Goal: Transaction & Acquisition: Download file/media

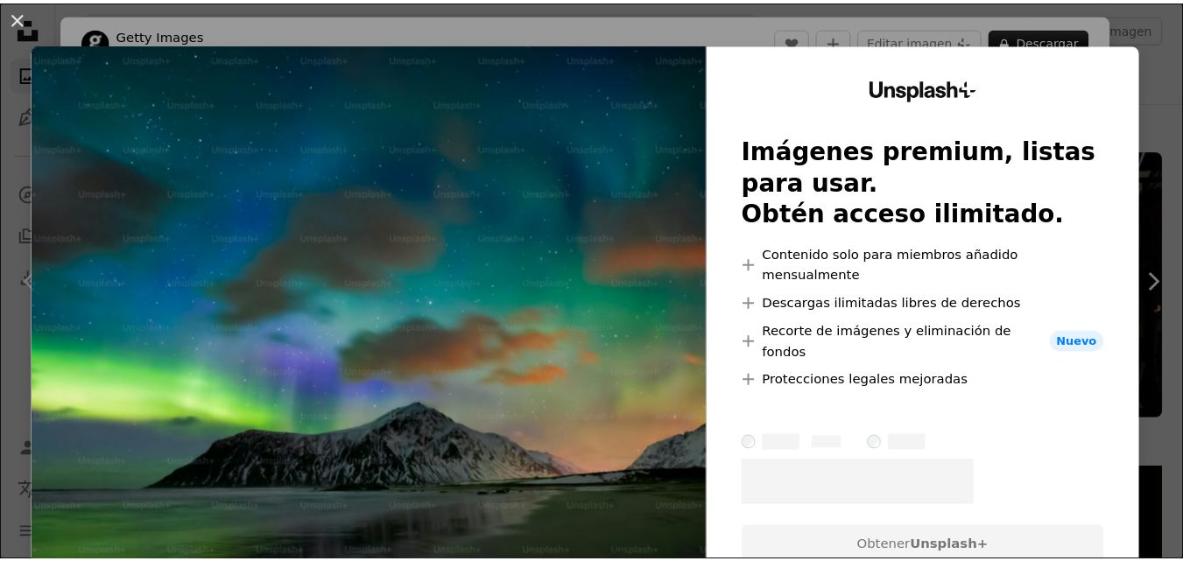
scroll to position [5780, 0]
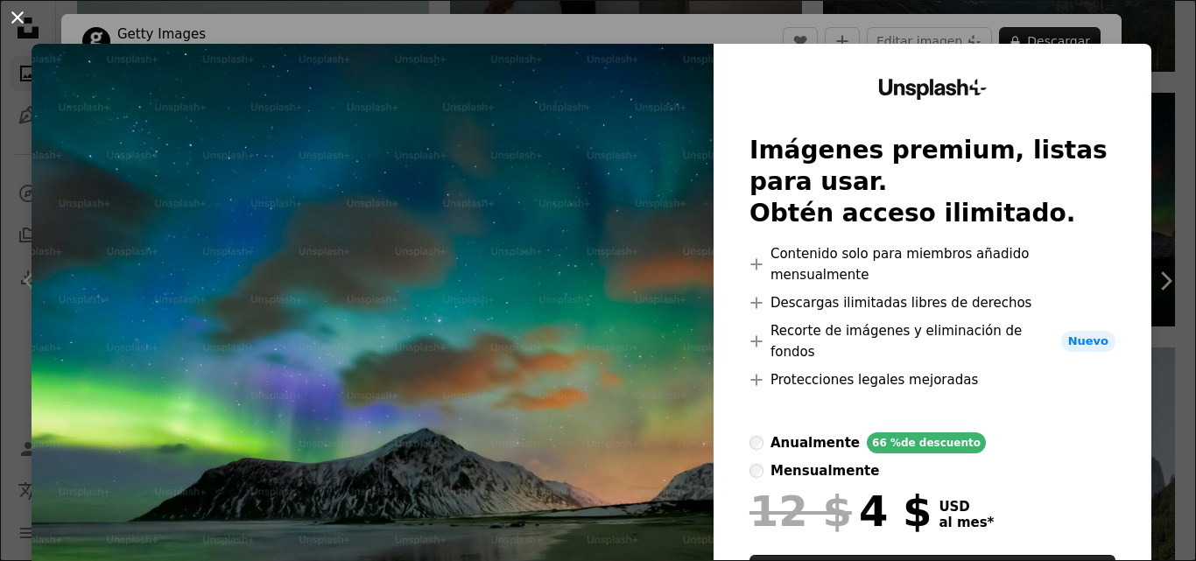
click at [18, 19] on button "An X shape" at bounding box center [17, 17] width 21 height 21
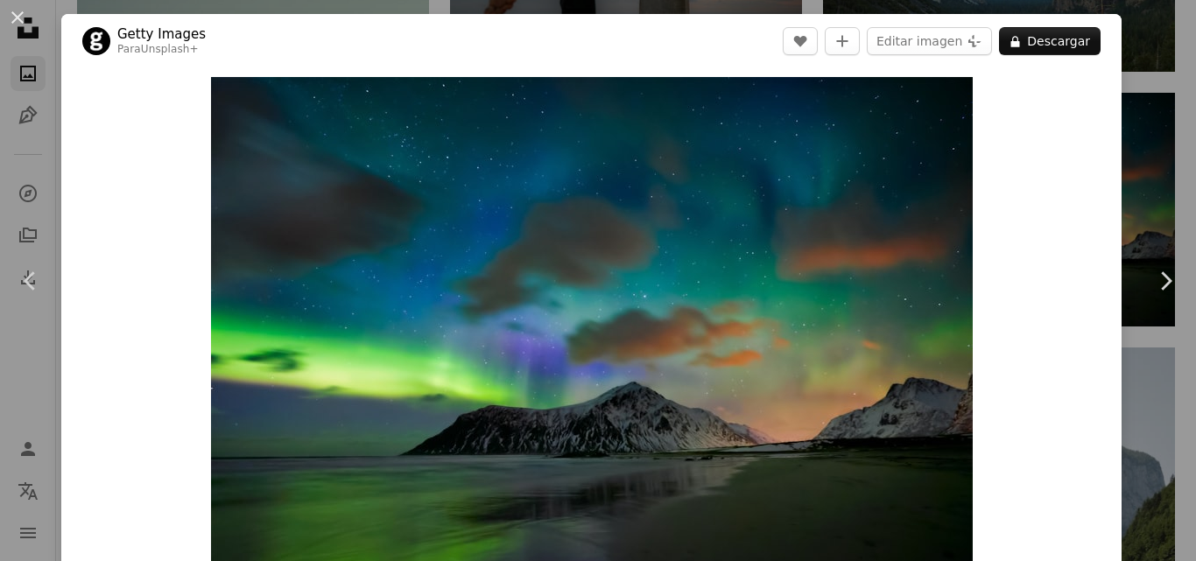
click at [21, 15] on button "An X shape" at bounding box center [17, 17] width 21 height 21
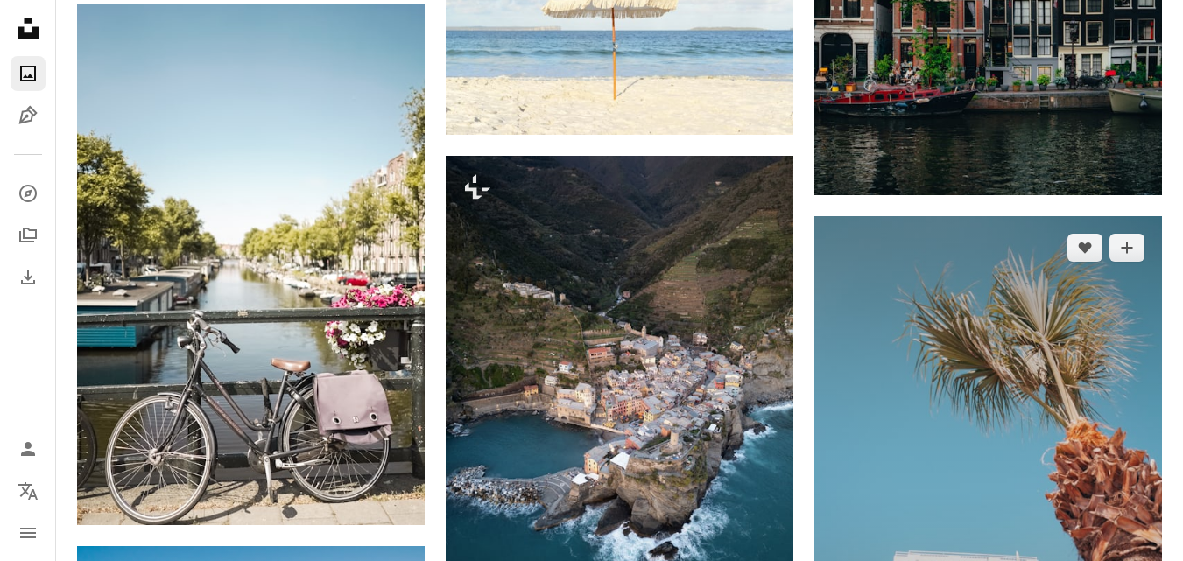
scroll to position [10510, 0]
